Goal: Check status: Check status

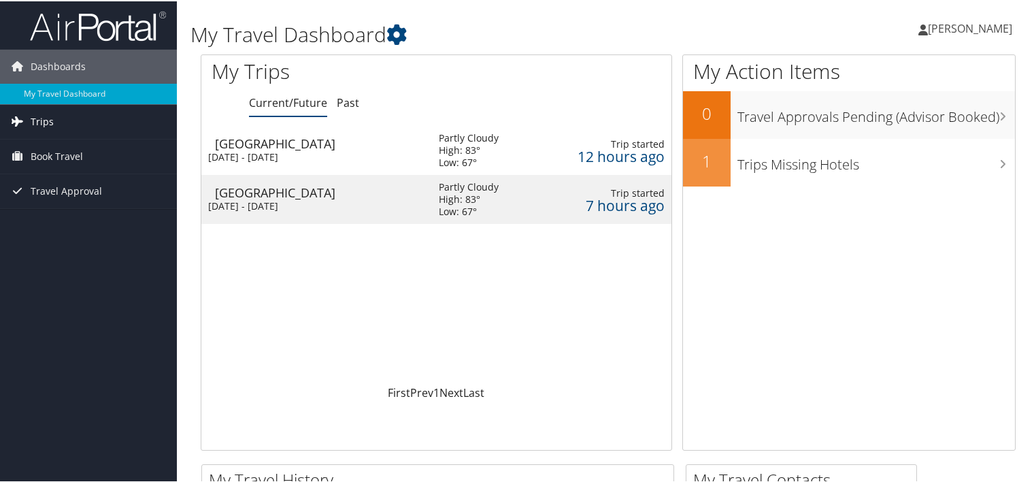
click at [22, 122] on icon at bounding box center [17, 120] width 20 height 20
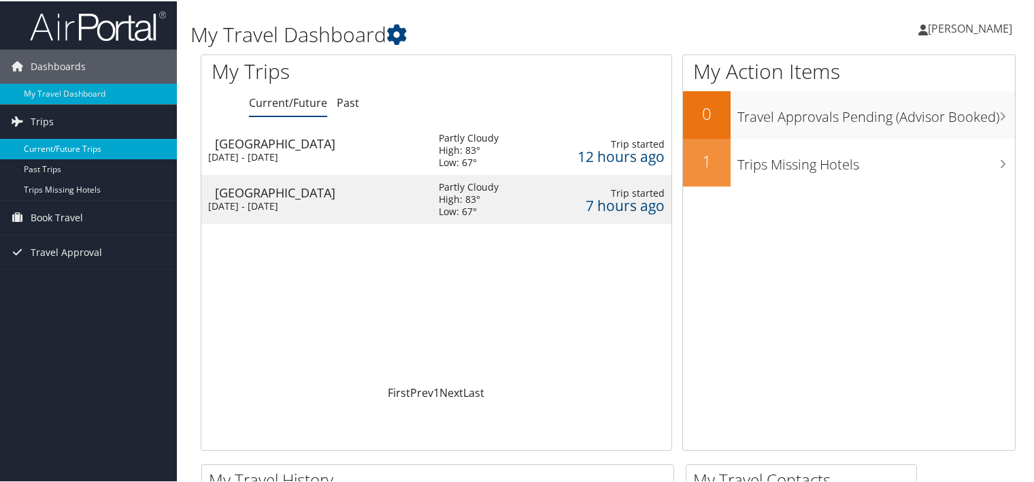
click at [41, 146] on link "Current/Future Trips" at bounding box center [88, 147] width 177 height 20
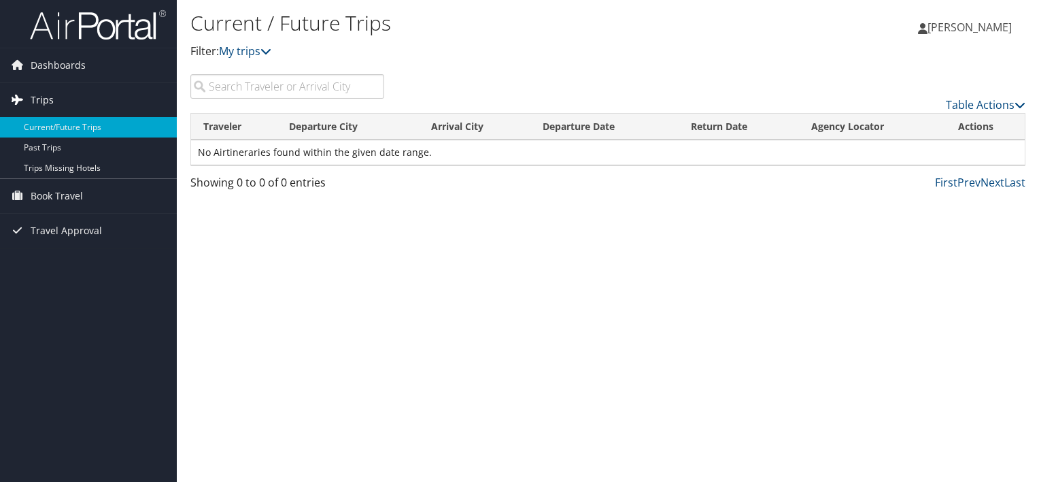
click at [36, 98] on span "Trips" at bounding box center [42, 100] width 23 height 34
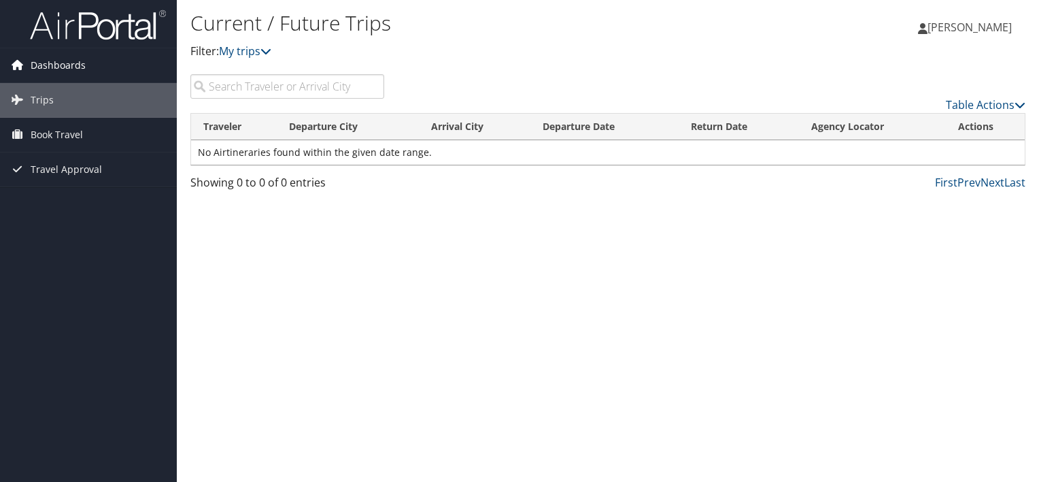
click at [59, 68] on span "Dashboards" at bounding box center [58, 65] width 55 height 34
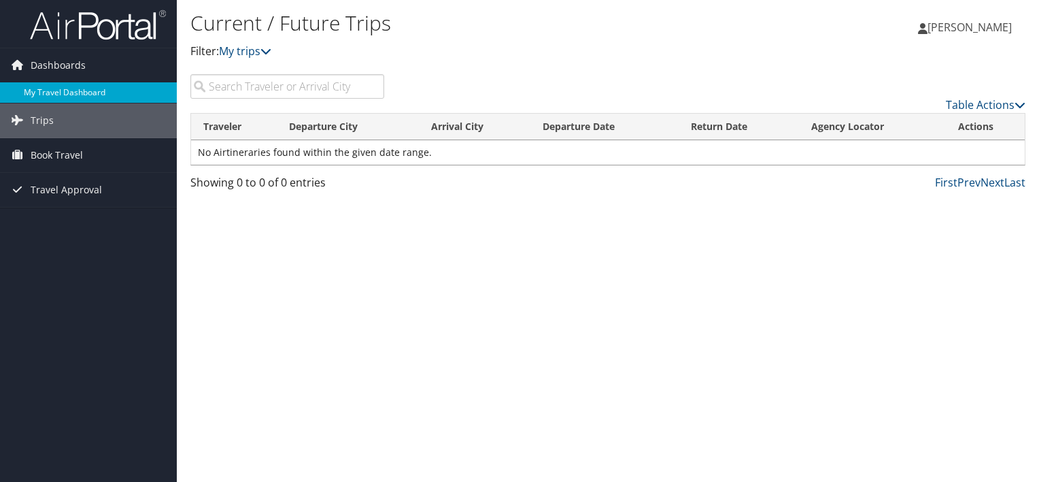
click at [79, 97] on link "My Travel Dashboard" at bounding box center [88, 92] width 177 height 20
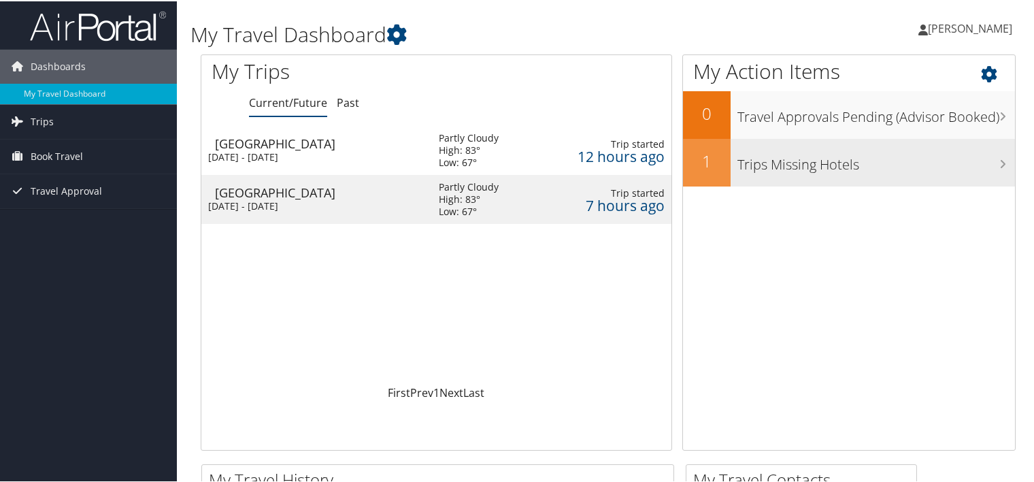
click at [702, 173] on div "1" at bounding box center [707, 161] width 48 height 48
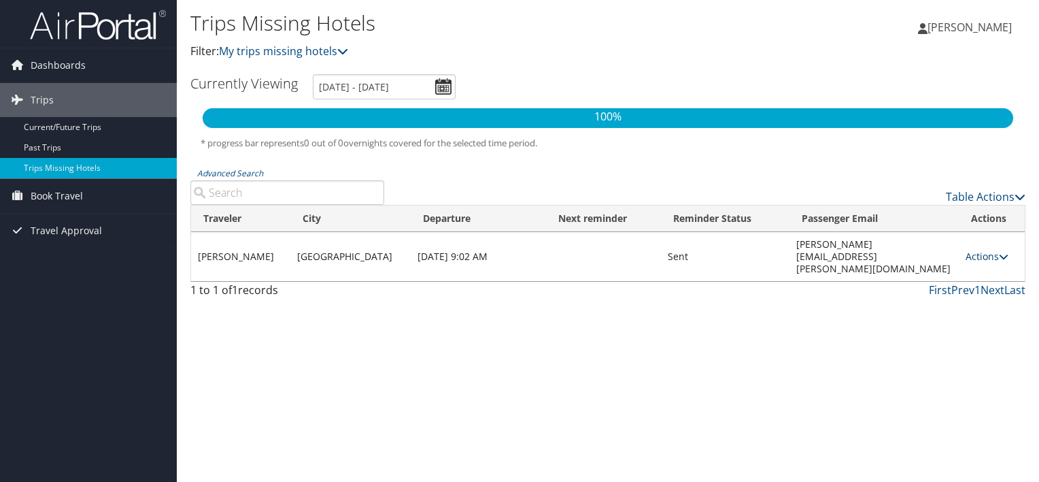
click at [1001, 252] on icon at bounding box center [1004, 257] width 10 height 10
click at [982, 263] on link "View Itinerary" at bounding box center [956, 263] width 86 height 23
click at [348, 50] on icon at bounding box center [342, 51] width 11 height 11
click at [346, 50] on icon at bounding box center [342, 51] width 11 height 11
click at [305, 53] on link "My trips missing hotels" at bounding box center [283, 51] width 129 height 15
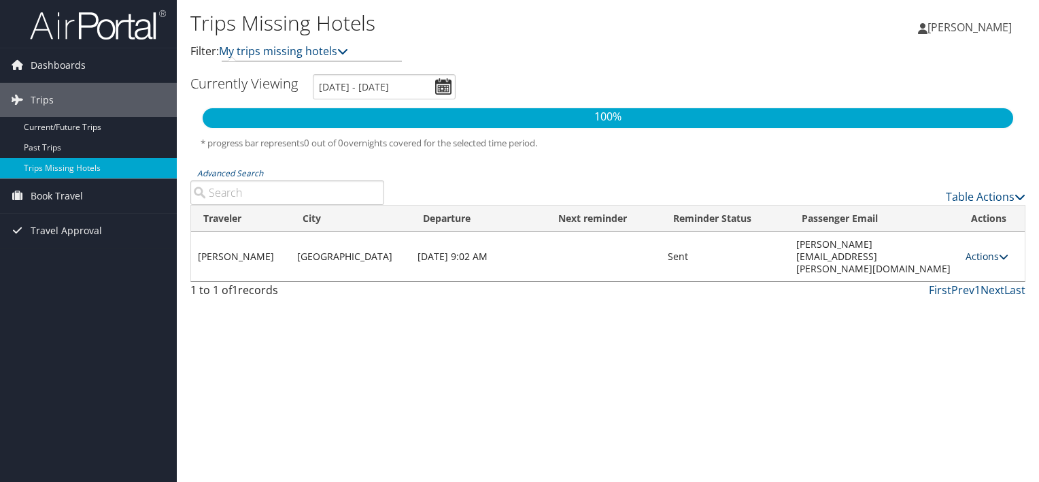
click at [999, 252] on icon at bounding box center [1004, 257] width 10 height 10
click at [618, 87] on ul "Currently Viewing [DATE] - [DATE]" at bounding box center [601, 86] width 850 height 25
click at [414, 190] on div "Table Actions" at bounding box center [716, 196] width 622 height 16
click at [990, 282] on link "Next" at bounding box center [993, 289] width 24 height 15
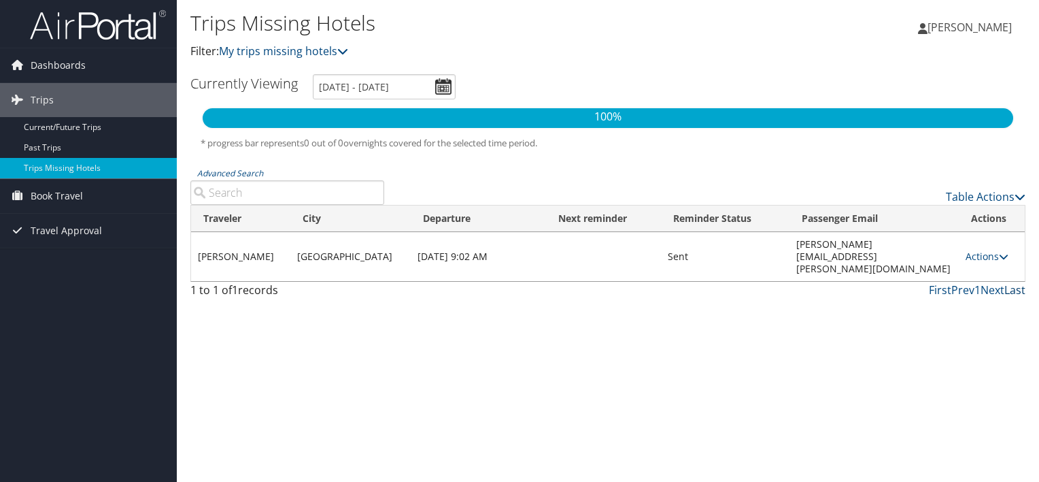
click at [1012, 282] on link "Last" at bounding box center [1015, 289] width 21 height 15
click at [44, 149] on link "Past Trips" at bounding box center [88, 147] width 177 height 20
click at [65, 128] on link "Current/Future Trips" at bounding box center [88, 127] width 177 height 20
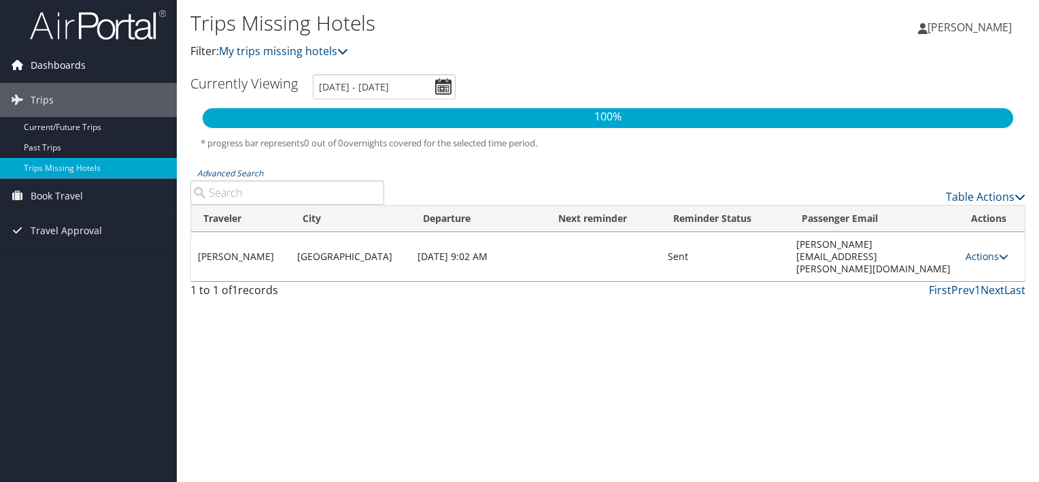
click at [62, 60] on span "Dashboards" at bounding box center [58, 65] width 55 height 34
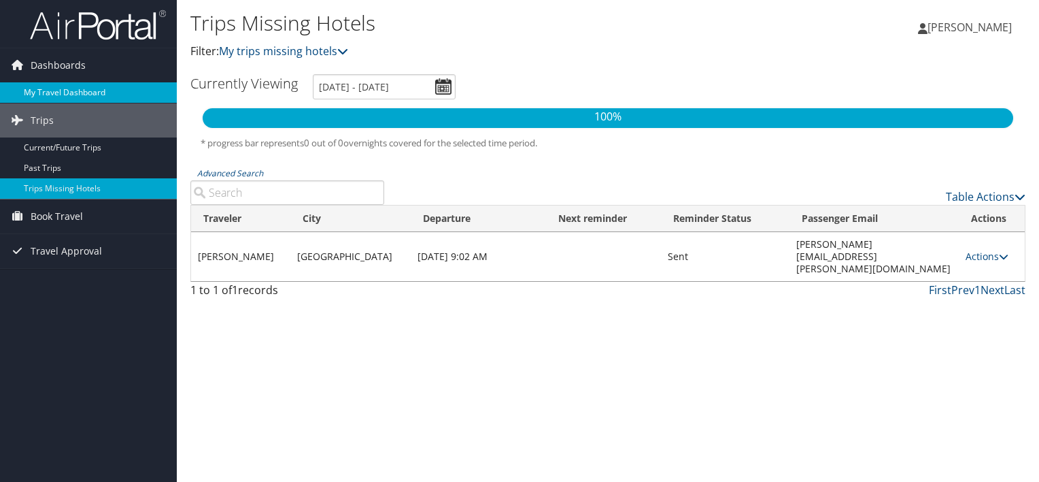
click at [65, 90] on link "My Travel Dashboard" at bounding box center [88, 92] width 177 height 20
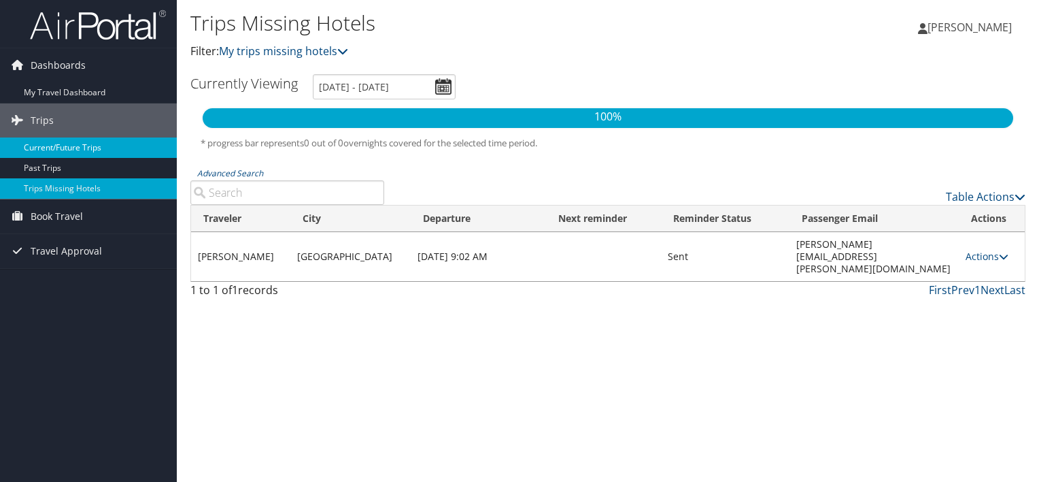
click at [52, 153] on link "Current/Future Trips" at bounding box center [88, 147] width 177 height 20
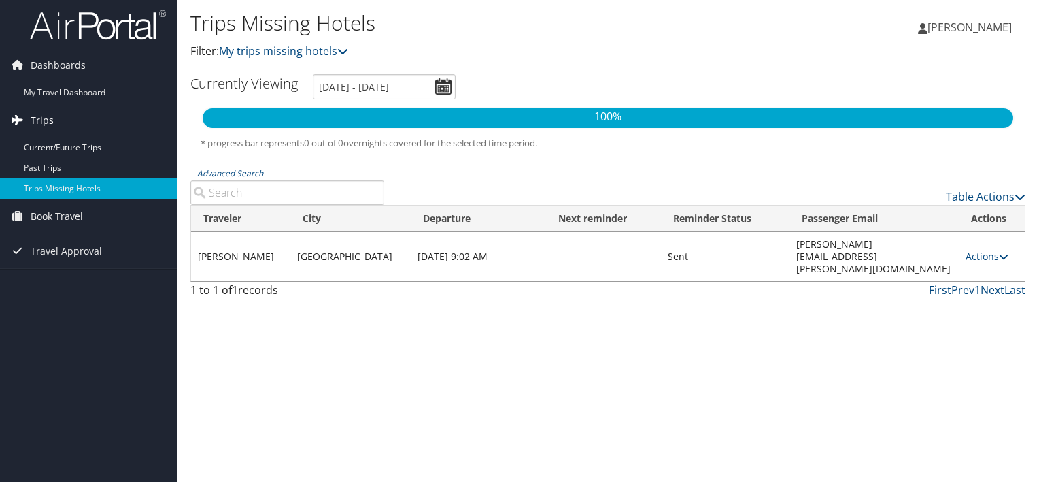
click at [56, 122] on link "Trips" at bounding box center [88, 120] width 177 height 34
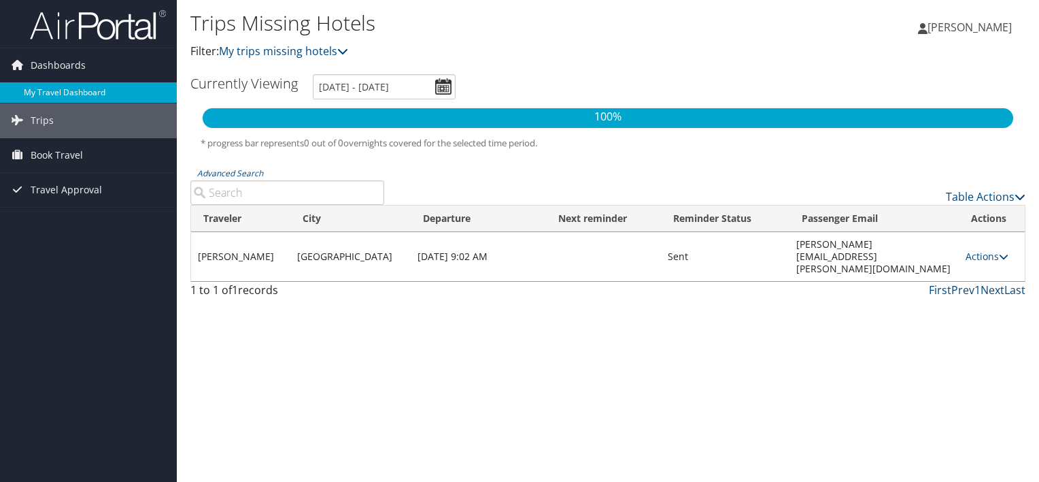
click at [63, 95] on link "My Travel Dashboard" at bounding box center [88, 92] width 177 height 20
click at [58, 68] on span "Dashboards" at bounding box center [58, 65] width 55 height 34
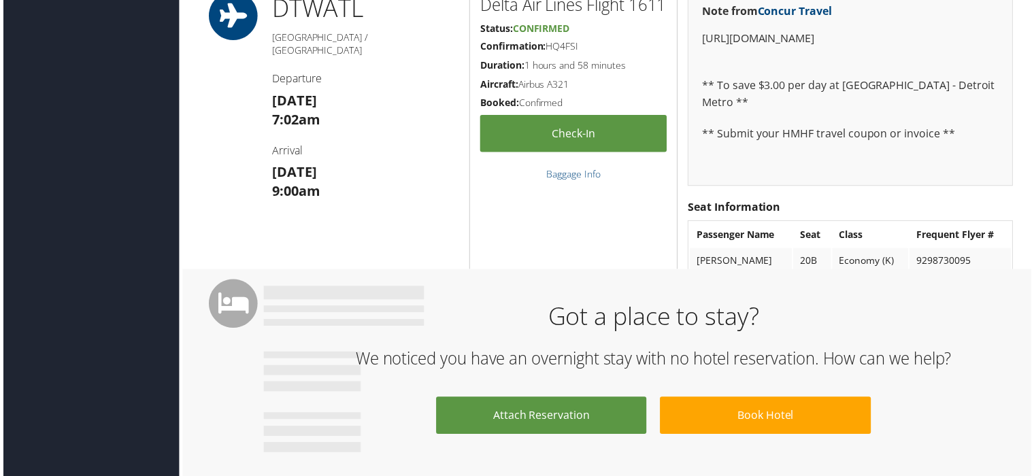
scroll to position [152, 0]
